Goal: Task Accomplishment & Management: Use online tool/utility

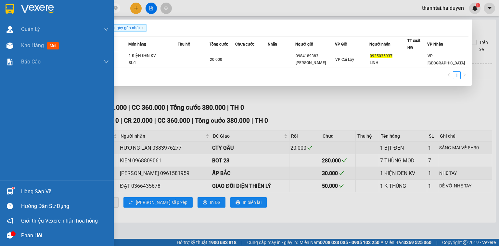
click at [9, 17] on section "Kết quả [PERSON_NAME] ( 1 ) Bộ lọc Gửi 3 ngày gần nhất Mã ĐH Trạng thái Món hàn…" at bounding box center [249, 123] width 499 height 246
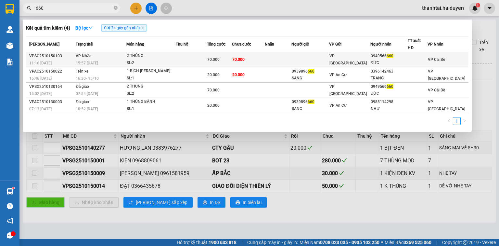
type input "660"
click at [264, 57] on td "70.000" at bounding box center [248, 59] width 32 height 15
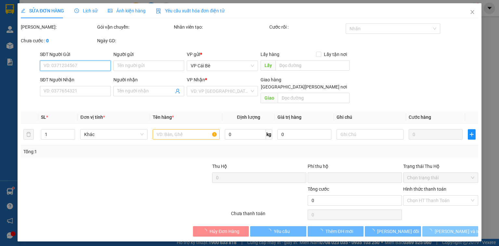
type input "0949566660"
type input "ĐỨC"
type input "0"
type input "70.000"
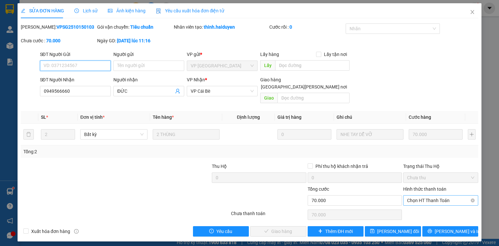
click at [431, 195] on span "Chọn HT Thanh Toán" at bounding box center [440, 200] width 67 height 10
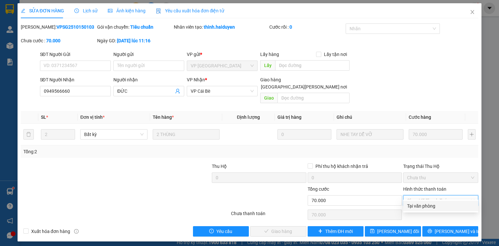
drag, startPoint x: 426, startPoint y: 207, endPoint x: 410, endPoint y: 206, distance: 16.3
click at [425, 207] on div "Tại văn phòng" at bounding box center [440, 205] width 67 height 7
type input "0"
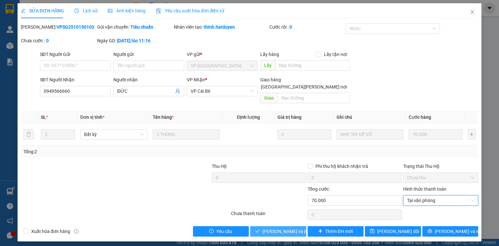
click at [290, 227] on span "[PERSON_NAME] và [PERSON_NAME] hàng" at bounding box center [307, 230] width 88 height 7
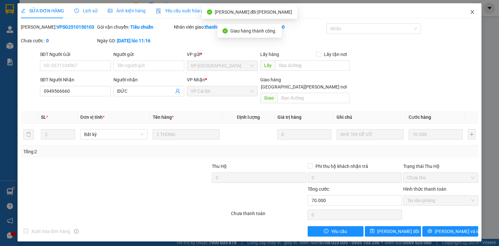
click at [469, 12] on span "Close" at bounding box center [472, 12] width 18 height 18
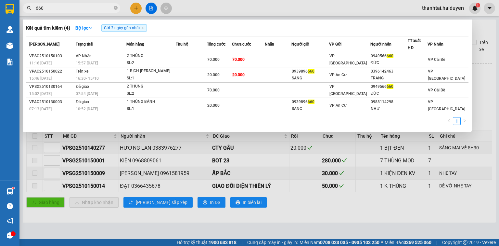
drag, startPoint x: 64, startPoint y: 6, endPoint x: 8, endPoint y: 10, distance: 56.1
click at [11, 10] on section "Kết quả [PERSON_NAME] ( 4 ) Bộ lọc Gửi 3 ngày gần nhất Mã ĐH Trạng thái Món hàn…" at bounding box center [249, 123] width 499 height 246
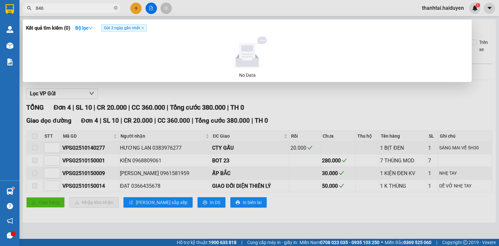
drag, startPoint x: 48, startPoint y: 8, endPoint x: 11, endPoint y: 18, distance: 38.2
click at [11, 18] on section "Kết quả [PERSON_NAME] ( 0 ) Bộ lọc Gửi 3 ngày gần nhất No Data 846 thanhtai.hai…" at bounding box center [249, 123] width 499 height 246
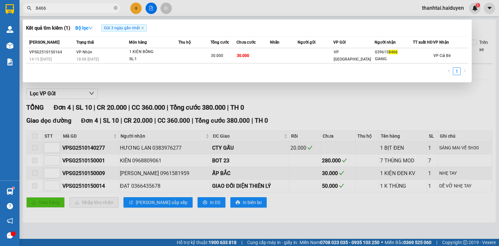
drag, startPoint x: 49, startPoint y: 10, endPoint x: 20, endPoint y: 13, distance: 29.1
click at [20, 13] on div "Kết quả [PERSON_NAME] ( 1 ) Bộ lọc Gửi 3 ngày gần nhất Mã ĐH Trạng thái Món hàn…" at bounding box center [63, 8] width 127 height 11
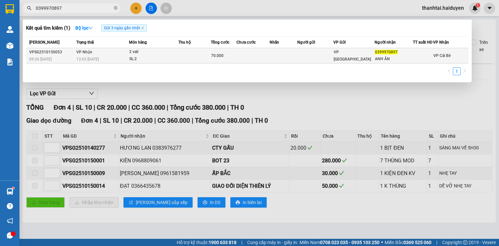
type input "0399970897"
click at [250, 54] on td at bounding box center [253, 55] width 33 height 15
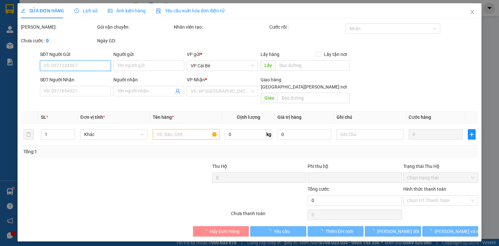
type input "0399970897"
type input "ANH ÂN"
type input "0"
type input "70.000"
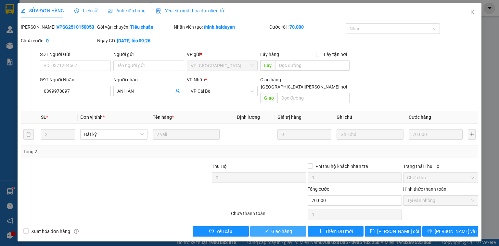
click at [277, 227] on button "Giao hàng" at bounding box center [278, 231] width 56 height 10
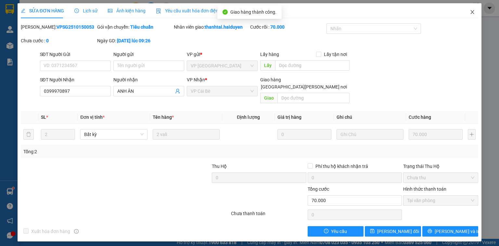
click at [474, 8] on span "Close" at bounding box center [472, 12] width 18 height 18
